Goal: Navigation & Orientation: Find specific page/section

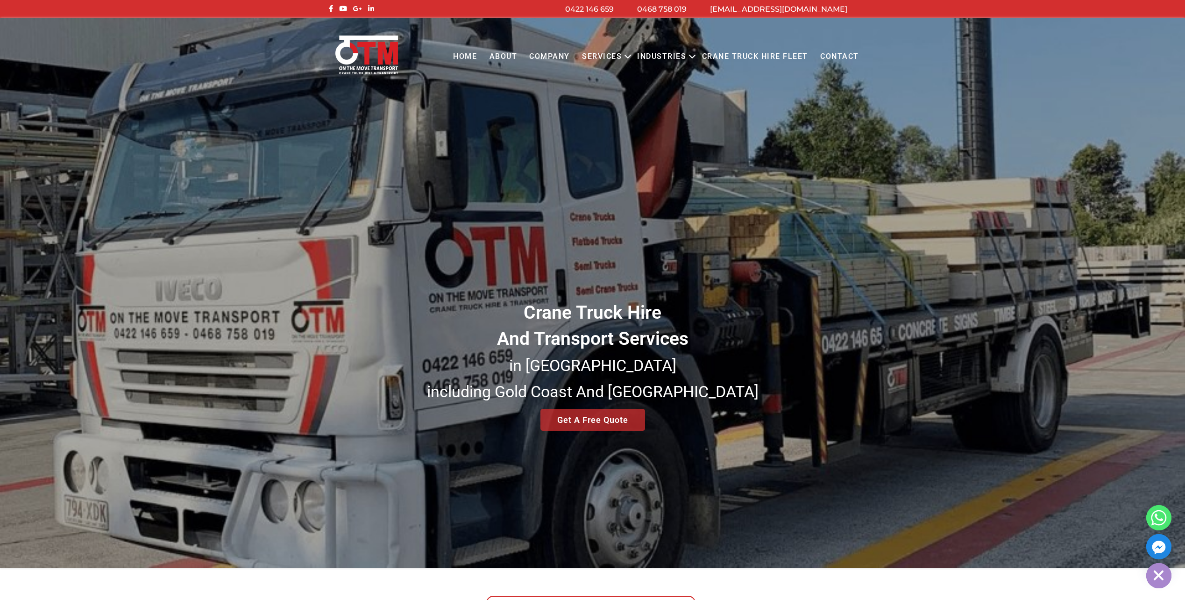
click at [583, 425] on div "Crane Truck Hire And Transport Services in [GEOGRAPHIC_DATA] [GEOGRAPHIC_DATA] …" at bounding box center [592, 292] width 1185 height 549
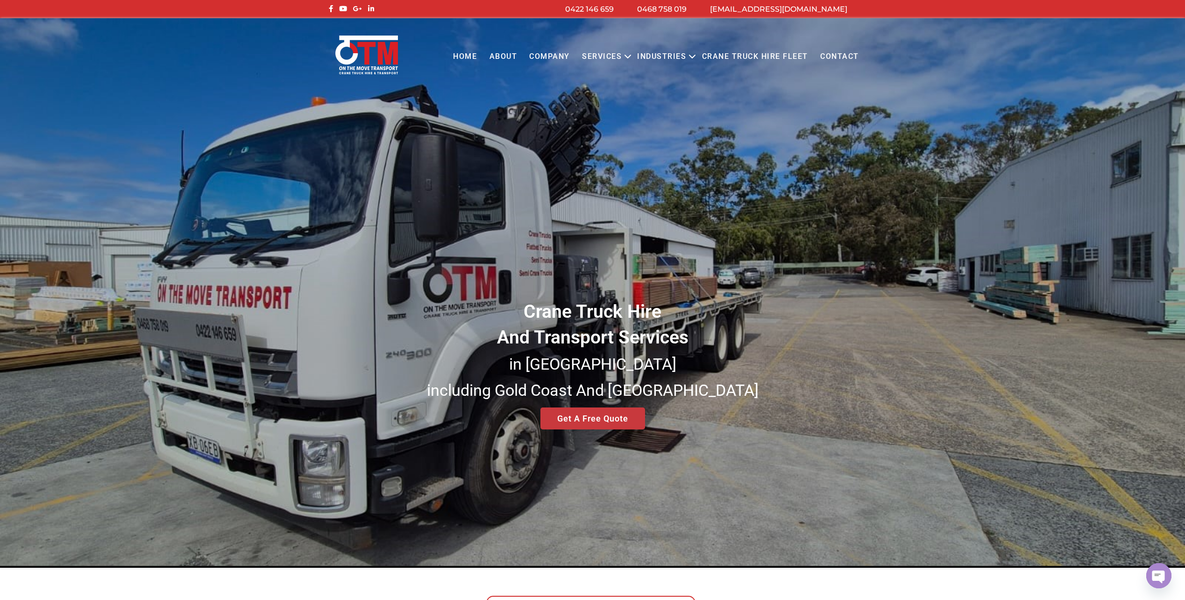
click at [586, 420] on div "Crane Truck Hire And Transport Services in [GEOGRAPHIC_DATA] [GEOGRAPHIC_DATA] …" at bounding box center [592, 292] width 1185 height 549
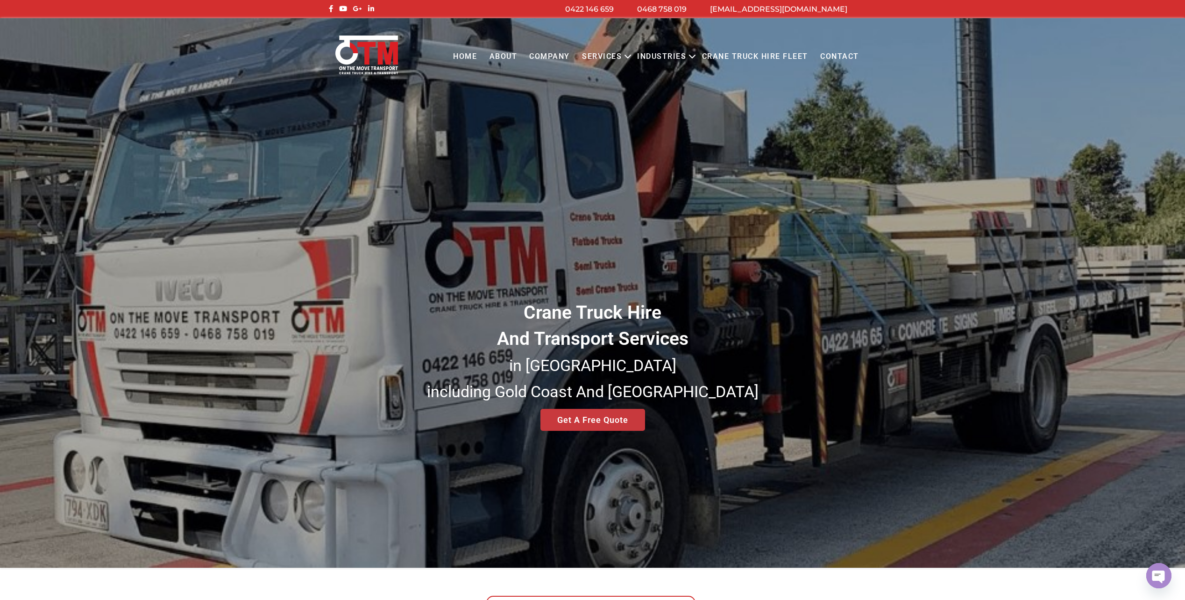
click at [571, 421] on div "Crane Truck Hire And Transport Services in [GEOGRAPHIC_DATA] [GEOGRAPHIC_DATA] …" at bounding box center [592, 292] width 1185 height 549
click at [563, 418] on div "Crane Truck Hire And Transport Services in [GEOGRAPHIC_DATA] [GEOGRAPHIC_DATA] …" at bounding box center [592, 292] width 1185 height 549
click at [576, 415] on div "Crane Truck Hire And Transport Services in [GEOGRAPHIC_DATA] [GEOGRAPHIC_DATA] …" at bounding box center [592, 292] width 1185 height 549
click at [583, 415] on div "Crane Truck Hire And Transport Services in [GEOGRAPHIC_DATA] [GEOGRAPHIC_DATA] …" at bounding box center [592, 292] width 1185 height 549
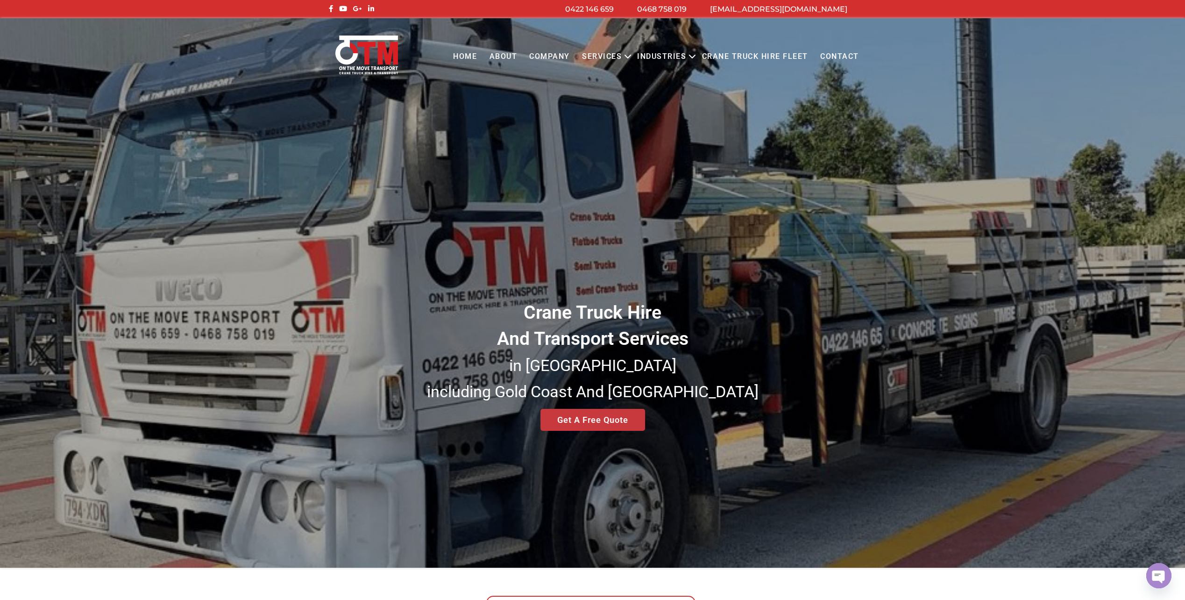
click at [598, 417] on div "Crane Truck Hire And Transport Services in [GEOGRAPHIC_DATA] [GEOGRAPHIC_DATA] …" at bounding box center [592, 292] width 1185 height 549
click at [609, 417] on div "Crane Truck Hire And Transport Services in [GEOGRAPHIC_DATA] [GEOGRAPHIC_DATA] …" at bounding box center [592, 292] width 1185 height 549
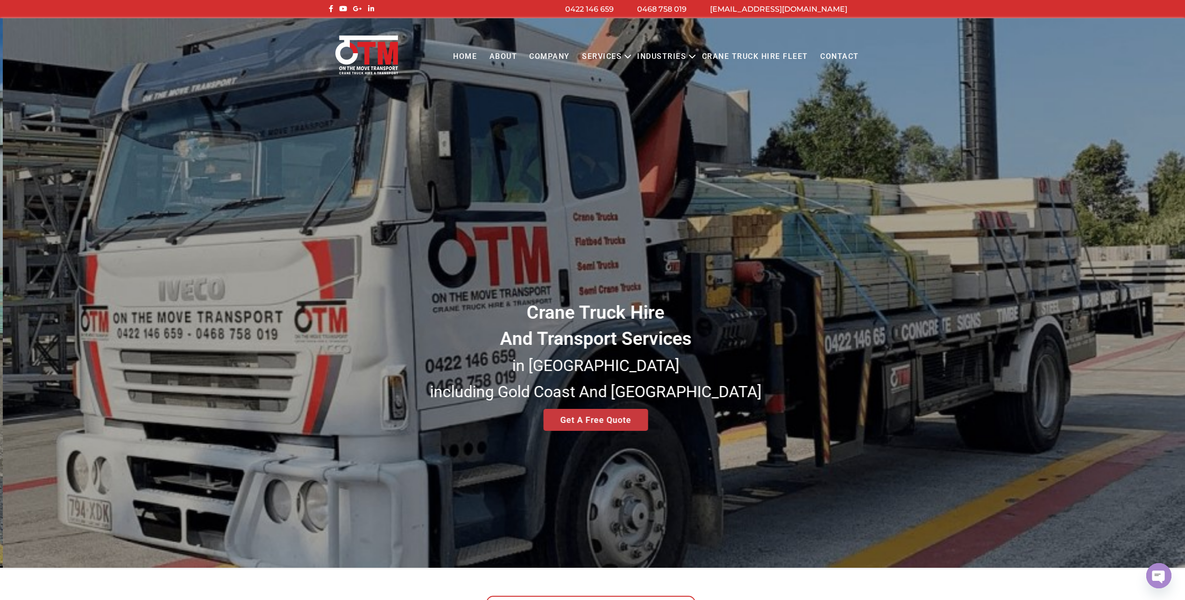
click at [612, 422] on div "Crane Truck Hire And Transport Services in [GEOGRAPHIC_DATA] [GEOGRAPHIC_DATA] …" at bounding box center [592, 292] width 1185 height 549
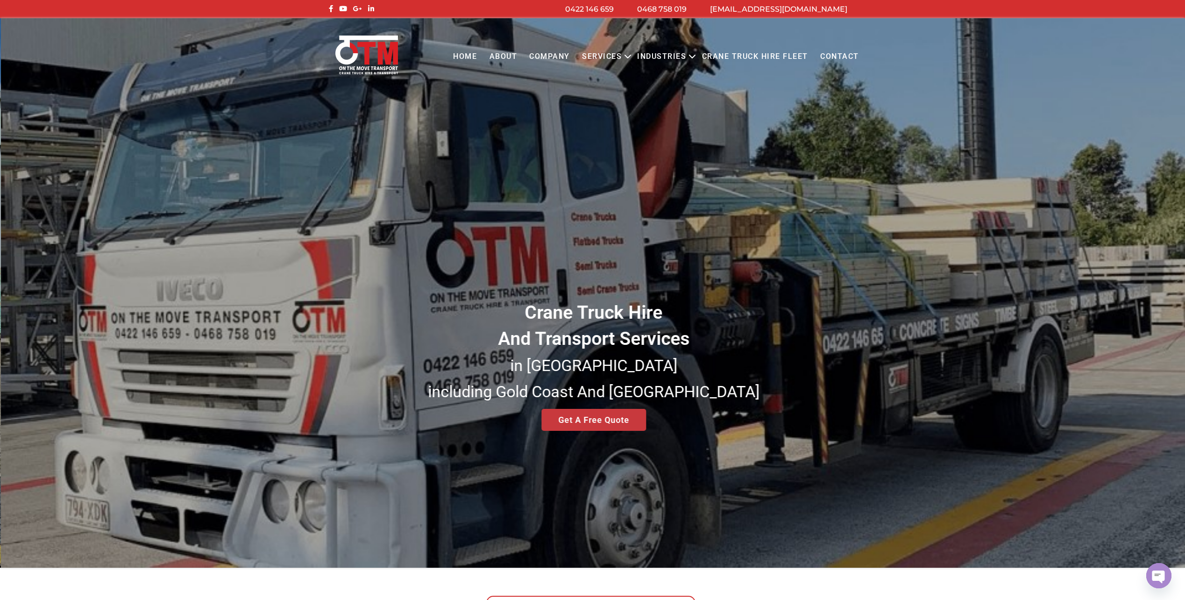
click at [612, 422] on div "Crane Truck Hire And Transport Services in [GEOGRAPHIC_DATA] [GEOGRAPHIC_DATA] …" at bounding box center [592, 292] width 1185 height 549
click at [590, 426] on div "Crane Truck Hire And Transport Services in [GEOGRAPHIC_DATA] [GEOGRAPHIC_DATA] …" at bounding box center [592, 292] width 1185 height 549
click at [589, 423] on div "Crane Truck Hire And Transport Services in [GEOGRAPHIC_DATA] [GEOGRAPHIC_DATA] …" at bounding box center [592, 292] width 1185 height 549
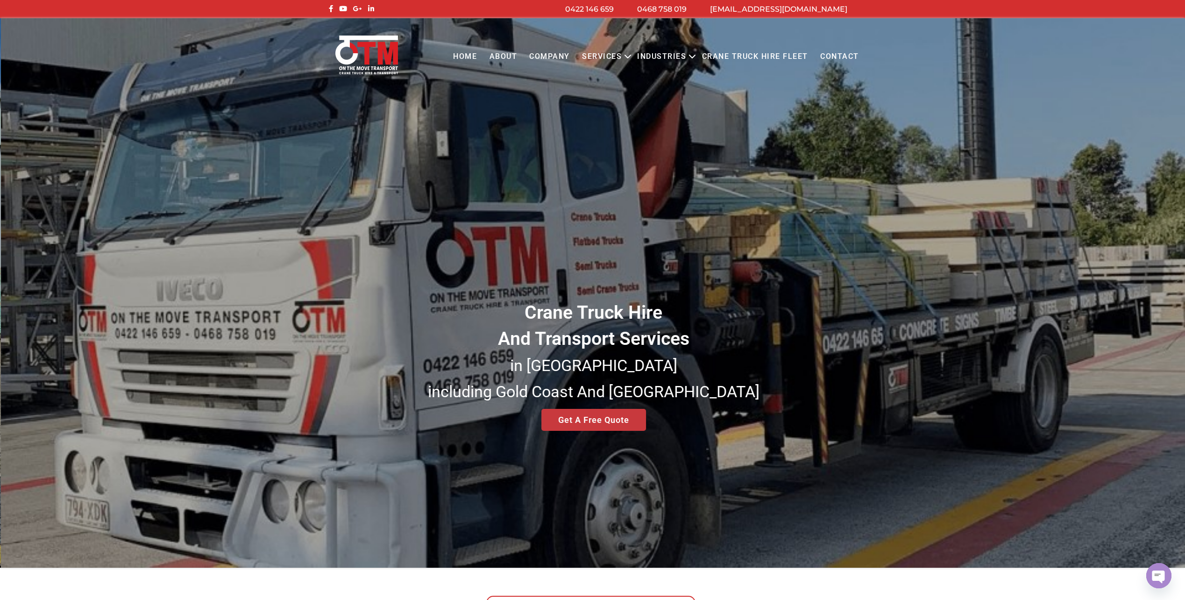
click at [589, 423] on div "Crane Truck Hire And Transport Services in [GEOGRAPHIC_DATA] [GEOGRAPHIC_DATA] …" at bounding box center [592, 292] width 1185 height 549
click at [593, 419] on div "Crane Truck Hire And Transport Services in [GEOGRAPHIC_DATA] [GEOGRAPHIC_DATA] …" at bounding box center [592, 292] width 1185 height 549
click at [593, 423] on div "Crane Truck Hire And Transport Services in [GEOGRAPHIC_DATA] [GEOGRAPHIC_DATA] …" at bounding box center [592, 292] width 1185 height 549
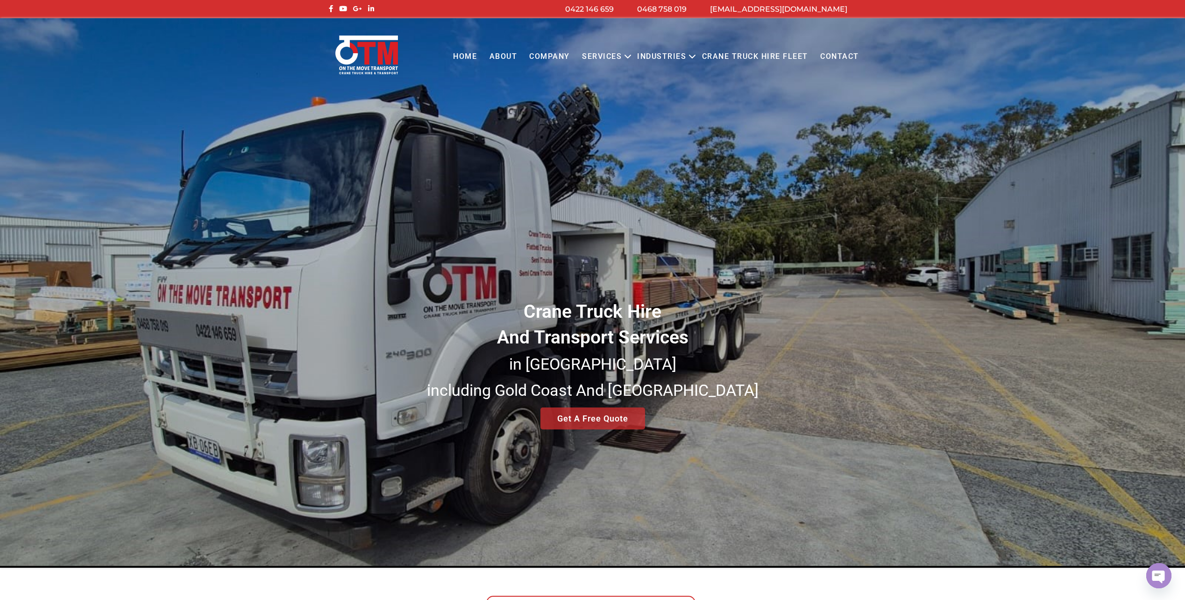
click at [524, 418] on div "Crane Truck Hire And Transport Services in [GEOGRAPHIC_DATA] [GEOGRAPHIC_DATA] …" at bounding box center [592, 292] width 1185 height 549
click at [594, 418] on div "Crane Truck Hire And Transport Services in [GEOGRAPHIC_DATA] [GEOGRAPHIC_DATA] …" at bounding box center [592, 292] width 1185 height 549
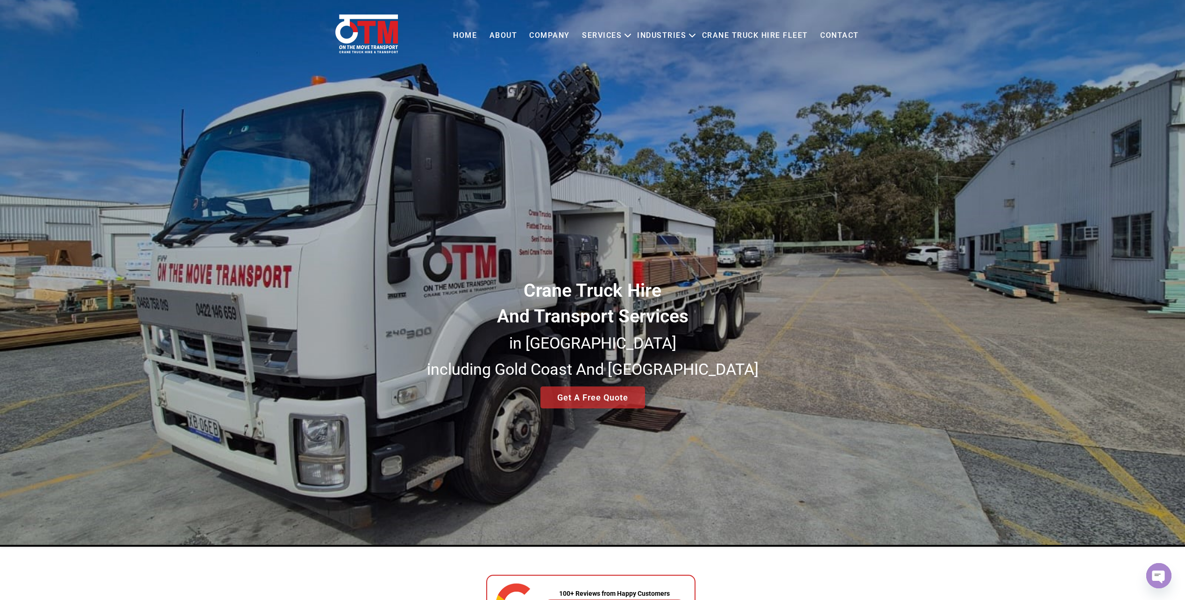
scroll to position [234, 0]
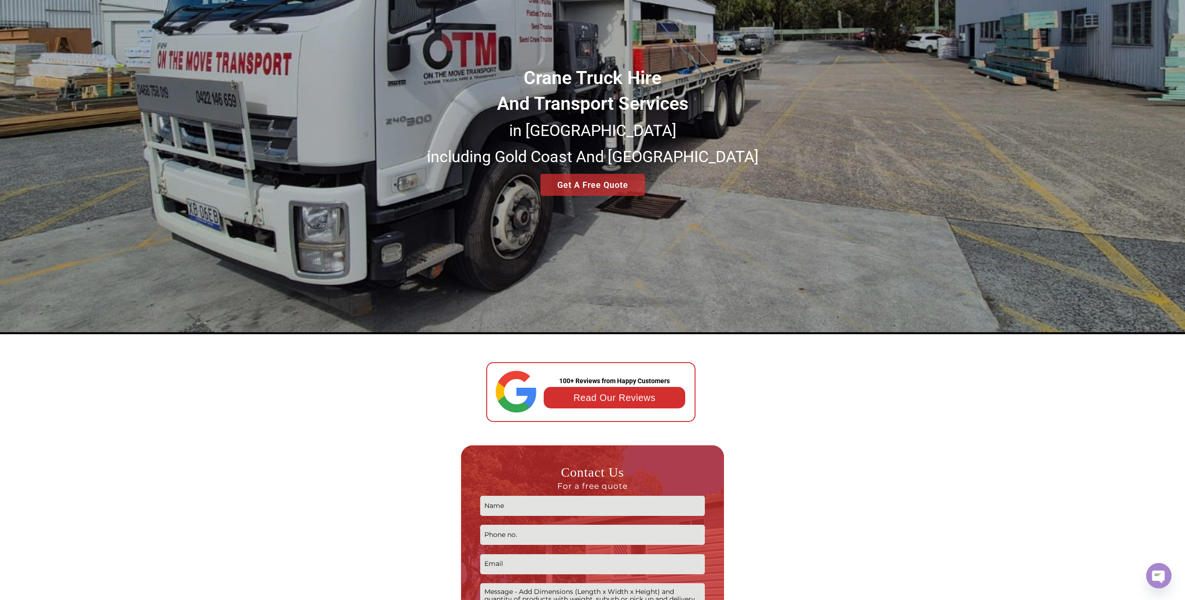
click at [334, 387] on div at bounding box center [407, 392] width 160 height 60
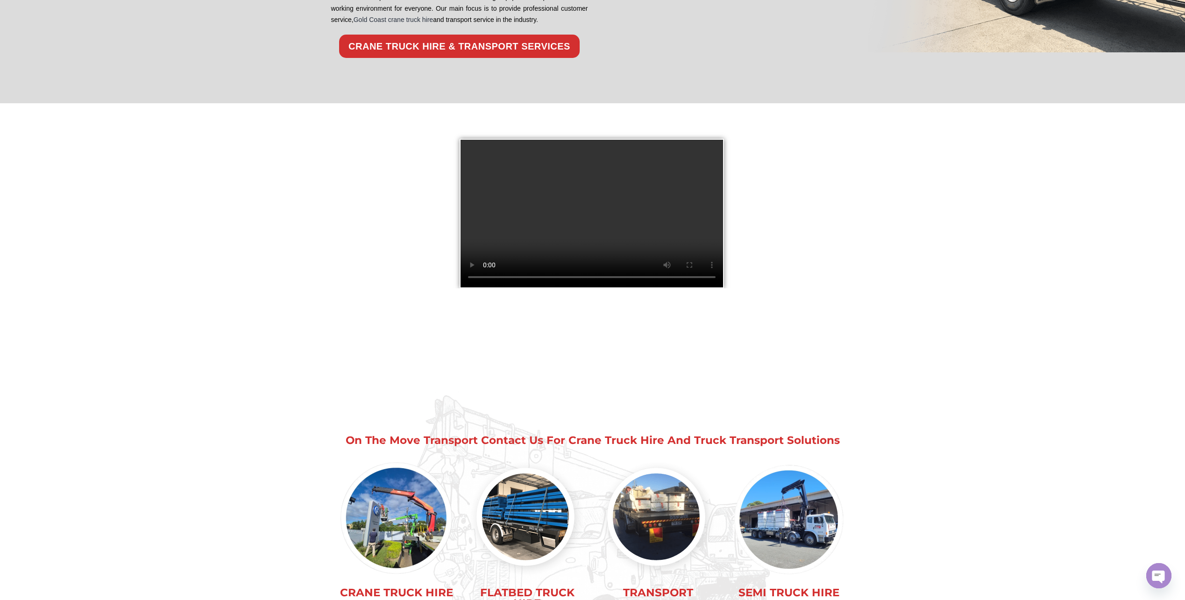
scroll to position [1682, 0]
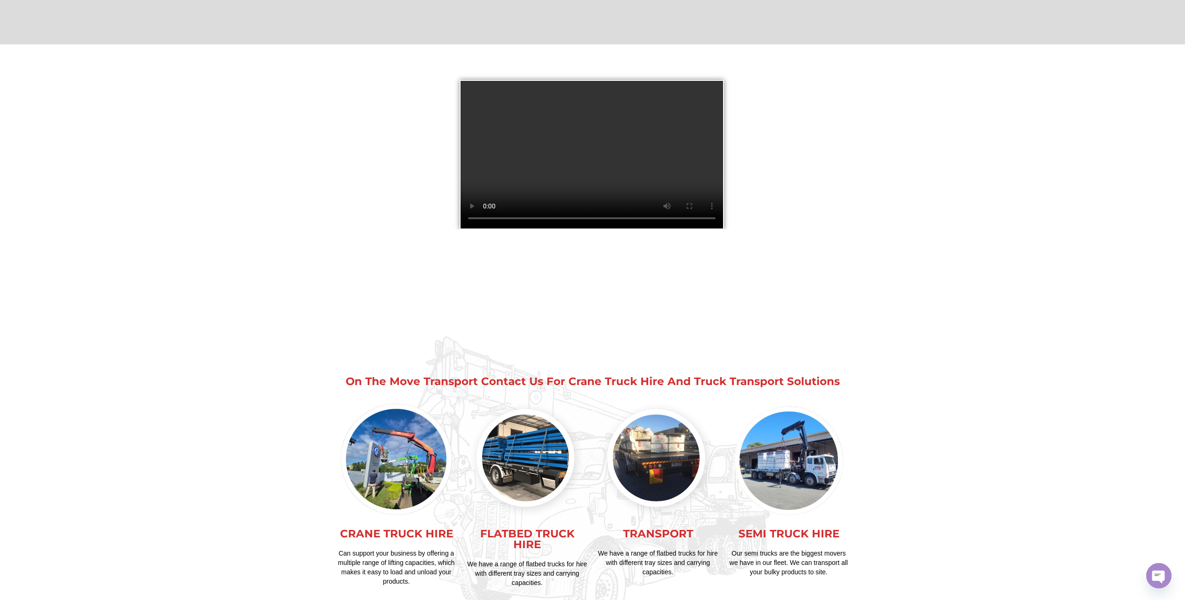
click at [650, 527] on link "TRANSPORT" at bounding box center [658, 533] width 70 height 13
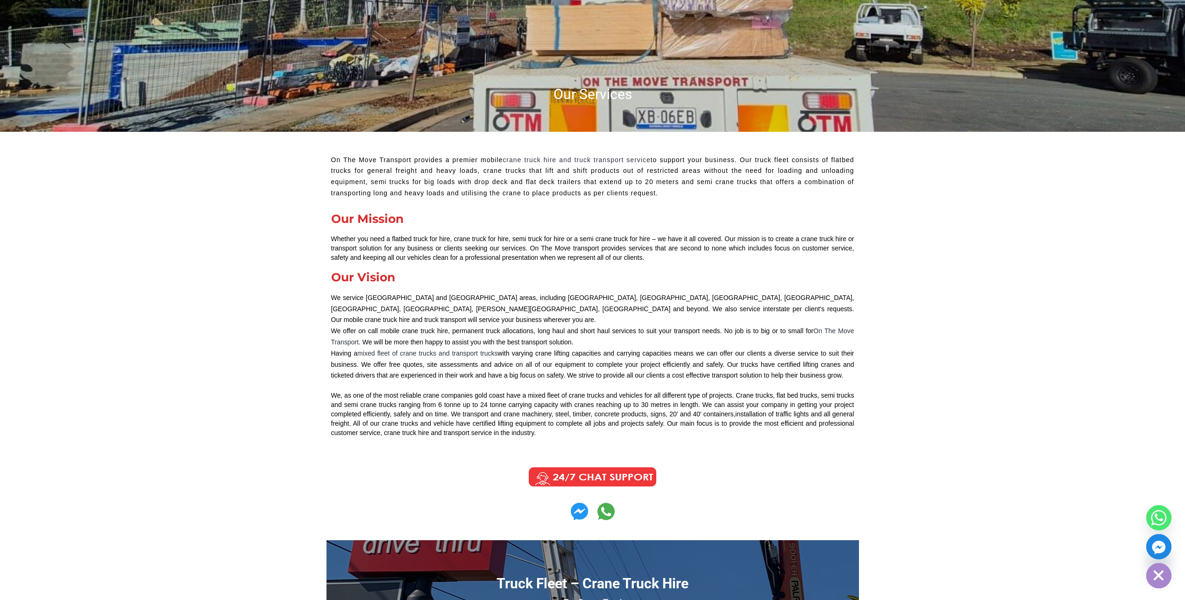
scroll to position [327, 0]
